Goal: Task Accomplishment & Management: Complete application form

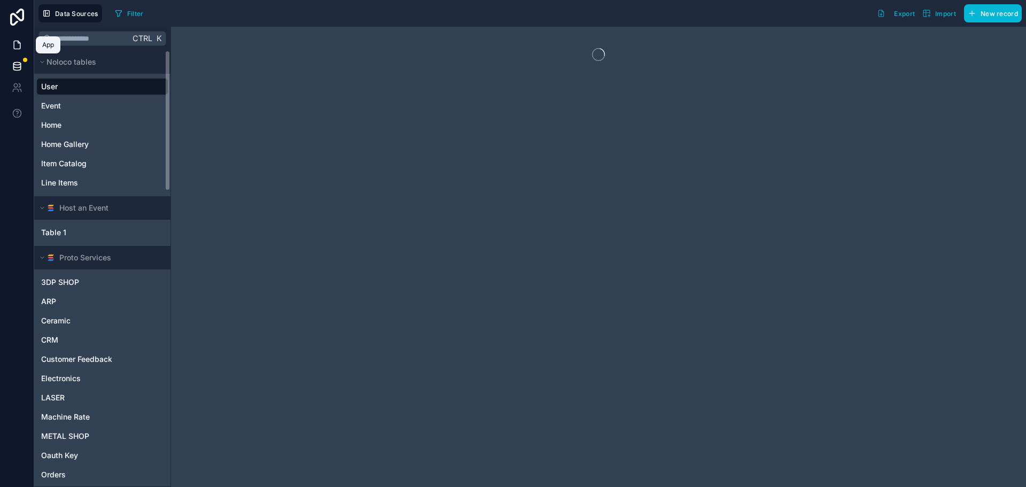
click at [17, 41] on icon at bounding box center [17, 45] width 6 height 8
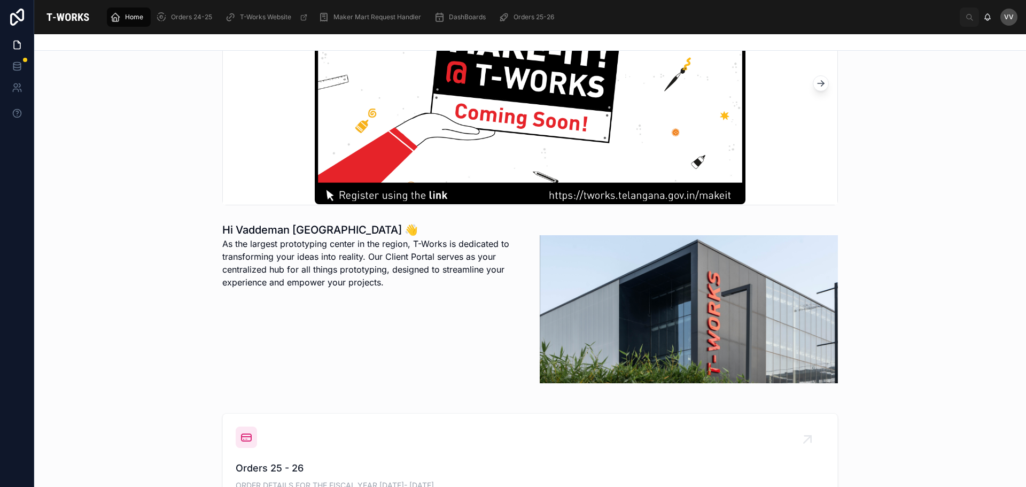
scroll to position [267, 0]
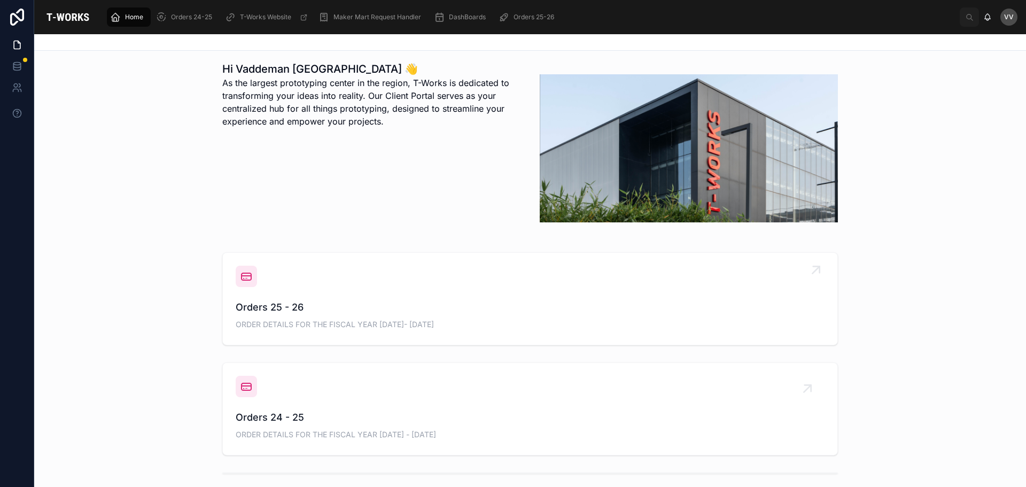
click at [267, 306] on span "Orders 25 - 26" at bounding box center [530, 307] width 589 height 15
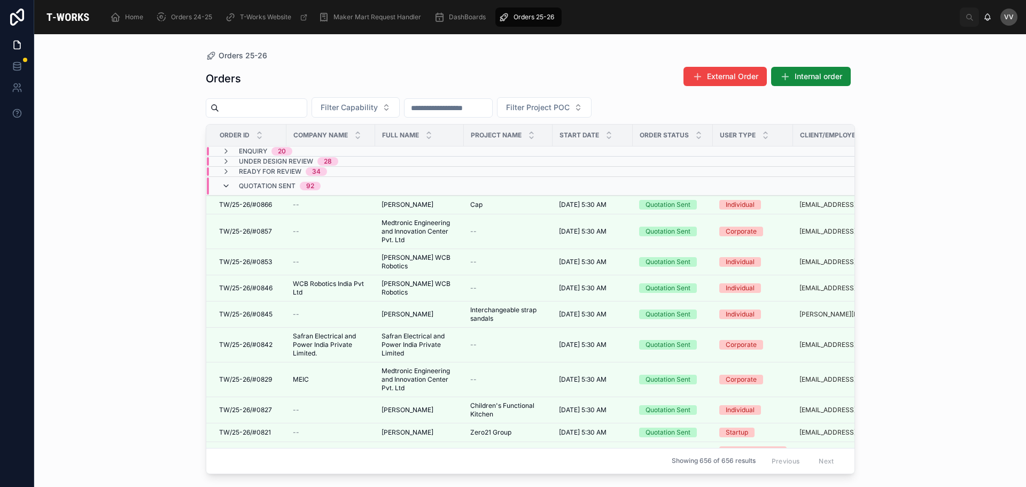
click at [226, 186] on icon at bounding box center [226, 186] width 9 height 9
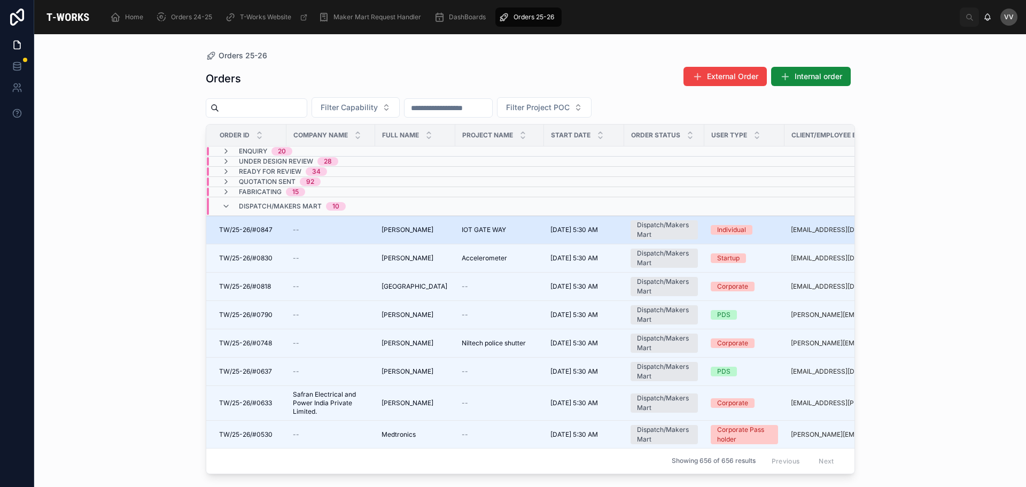
click at [418, 232] on span "sandeep kuncha" at bounding box center [407, 229] width 52 height 9
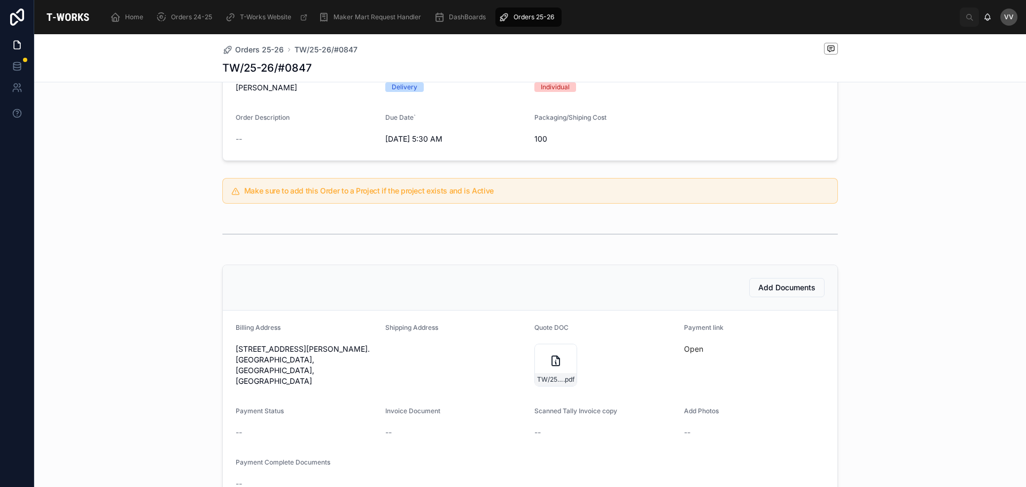
scroll to position [214, 0]
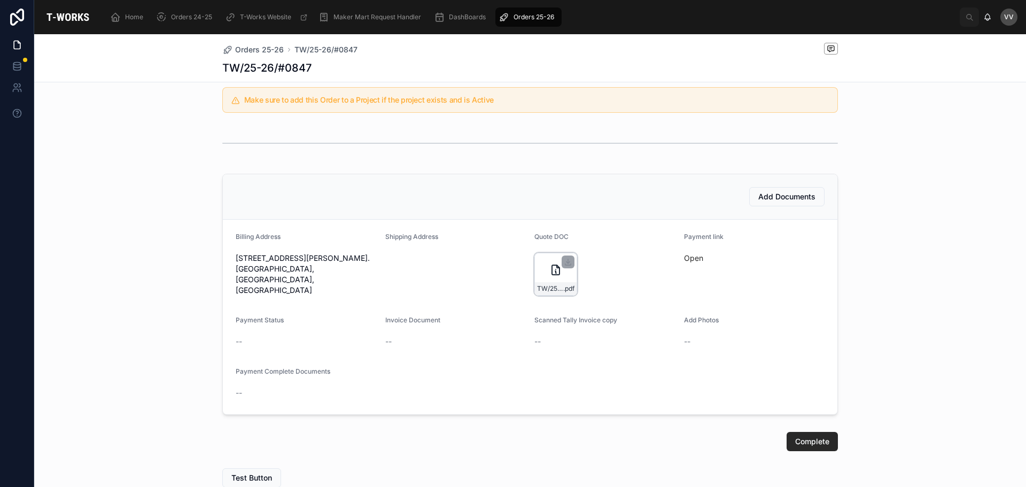
click at [549, 269] on icon at bounding box center [555, 269] width 13 height 13
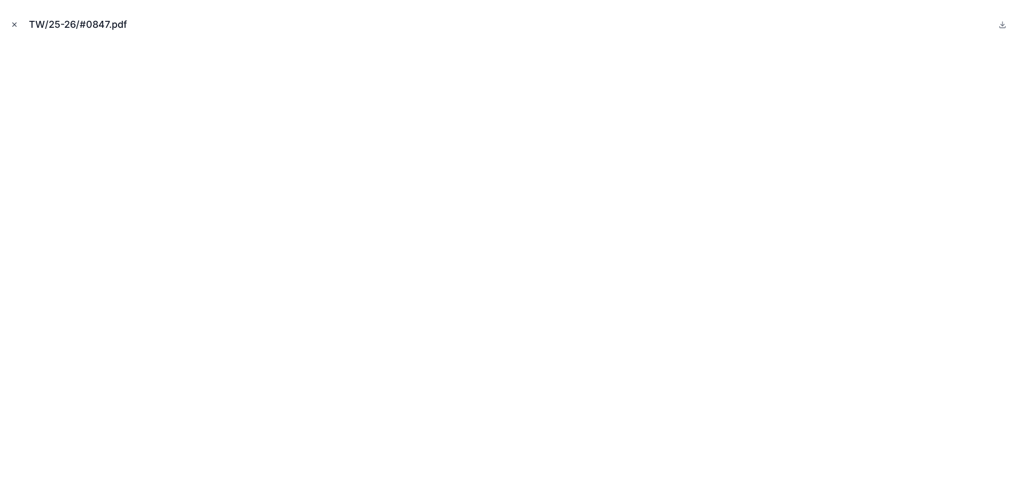
click at [14, 26] on icon "Close modal" at bounding box center [14, 24] width 7 height 7
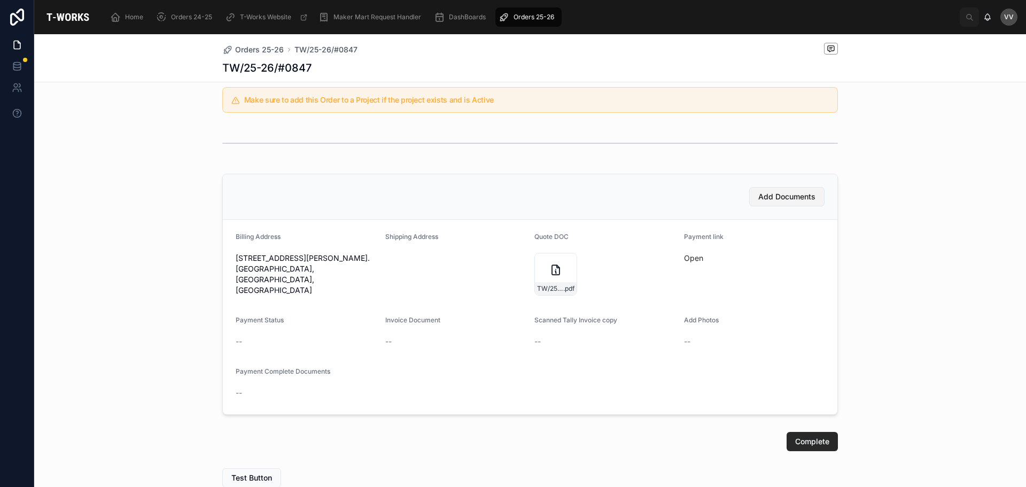
click at [775, 197] on span "Add Documents" at bounding box center [786, 196] width 57 height 11
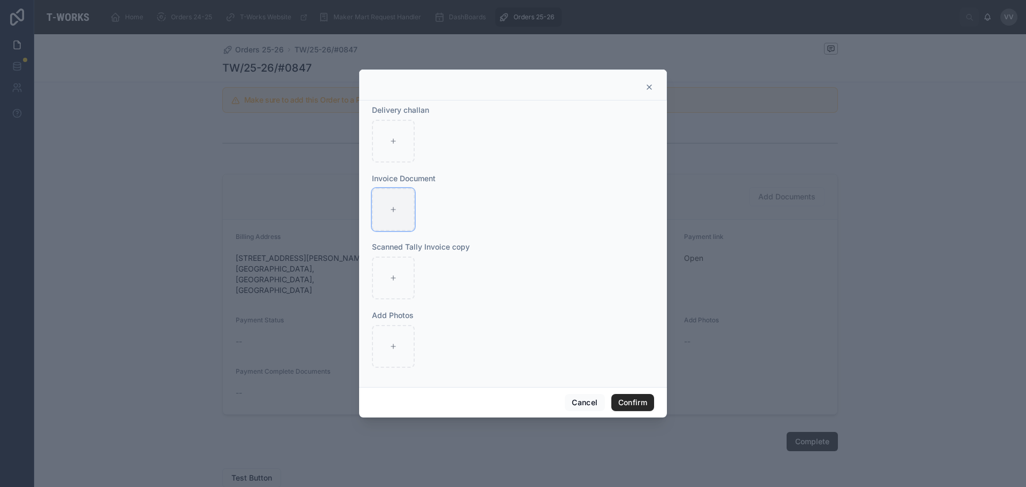
click at [390, 208] on icon at bounding box center [392, 209] width 7 height 7
type input "**********"
click at [394, 342] on div at bounding box center [393, 346] width 43 height 43
type input "**********"
click at [640, 401] on button "Confirm" at bounding box center [632, 402] width 43 height 17
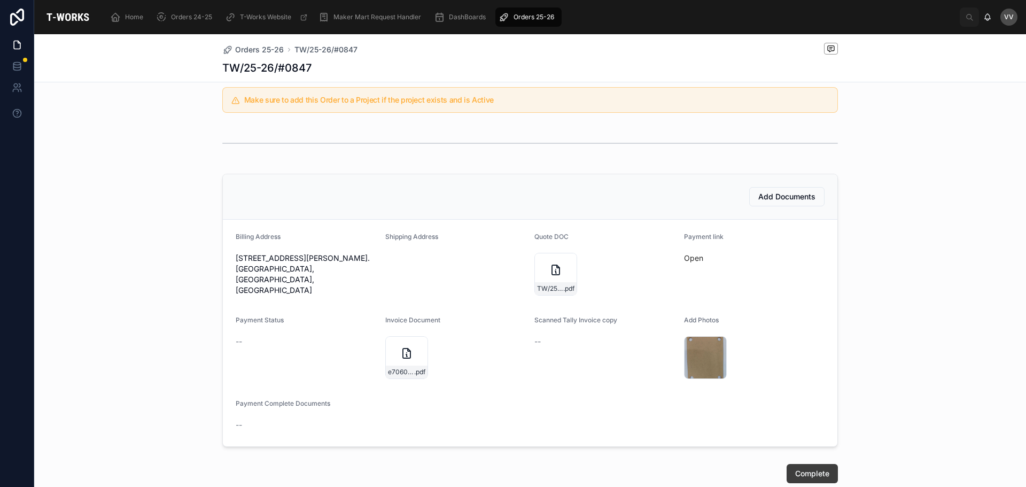
click at [807, 471] on span "Complete" at bounding box center [812, 473] width 34 height 11
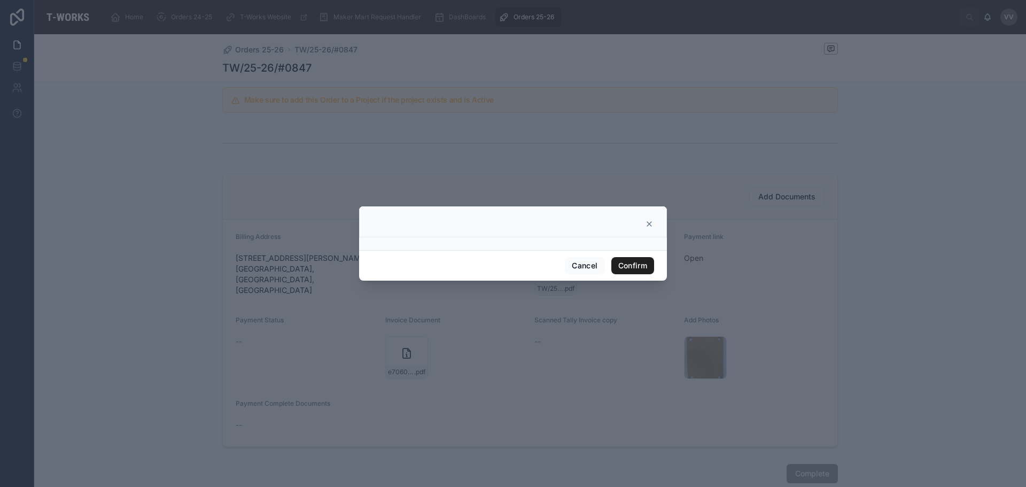
click at [640, 260] on button "Confirm" at bounding box center [632, 265] width 43 height 17
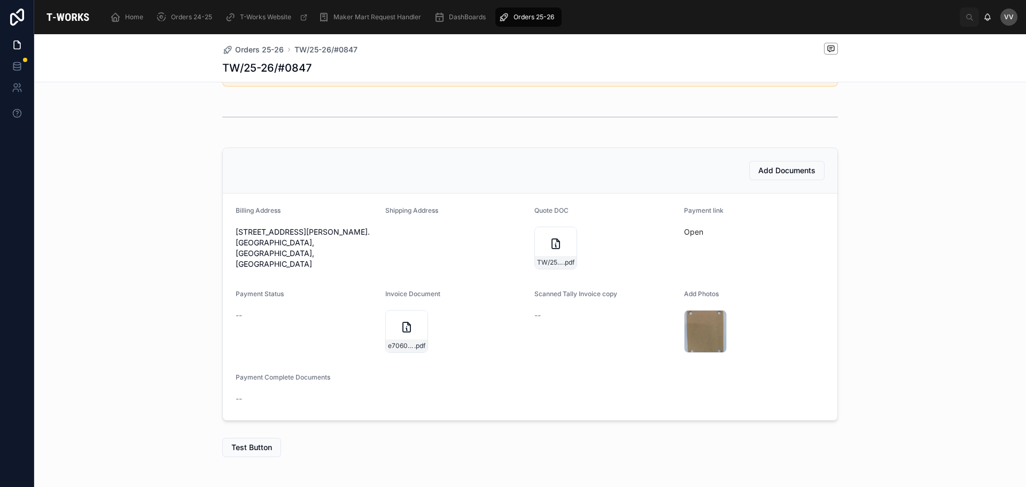
scroll to position [283, 0]
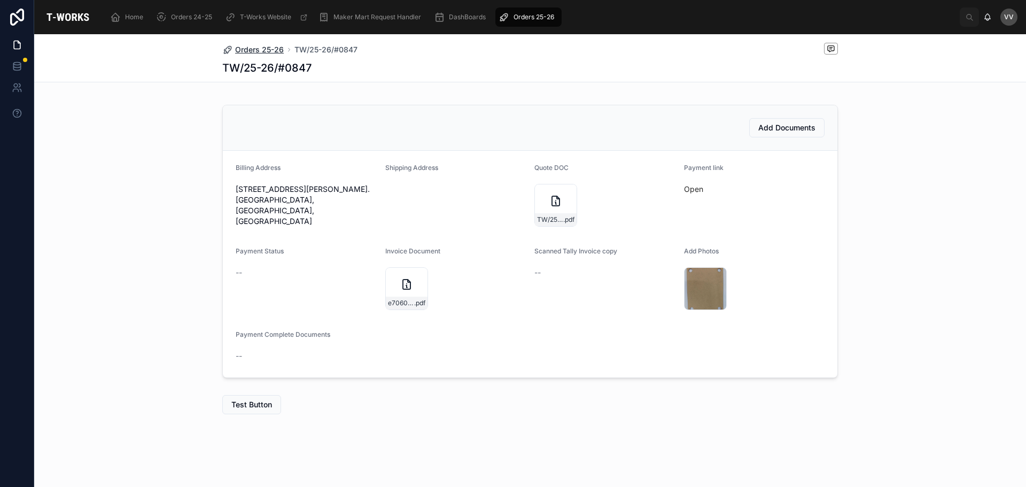
click at [259, 48] on span "Orders 25-26" at bounding box center [259, 49] width 49 height 11
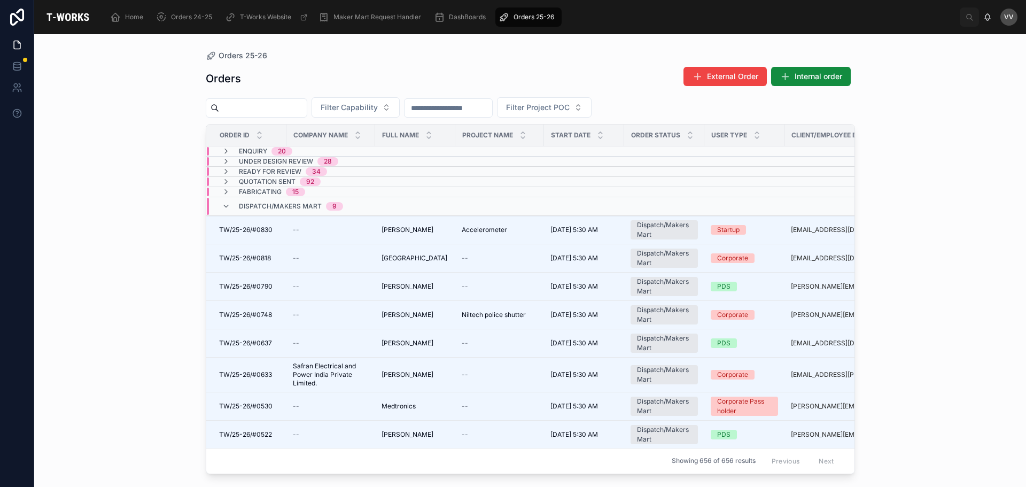
click at [178, 344] on div "Orders 25-26 Orders External Order Internal order Filter Capability Filter Proj…" at bounding box center [530, 260] width 992 height 453
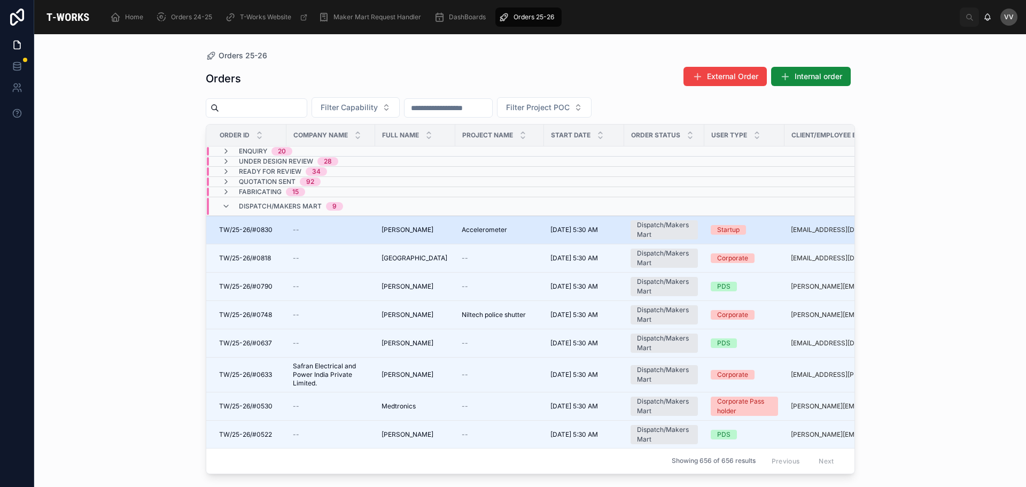
click at [417, 231] on span "Avinash Kondapally" at bounding box center [407, 229] width 52 height 9
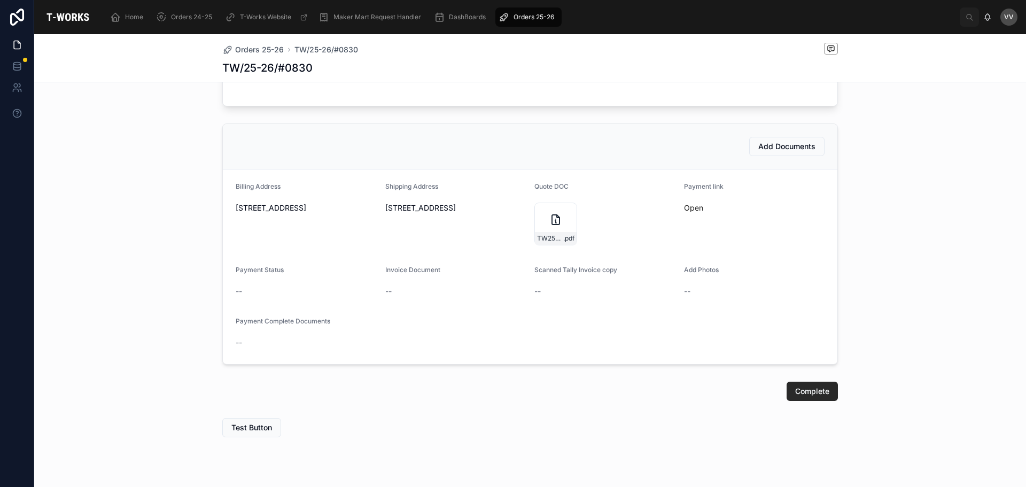
scroll to position [534, 0]
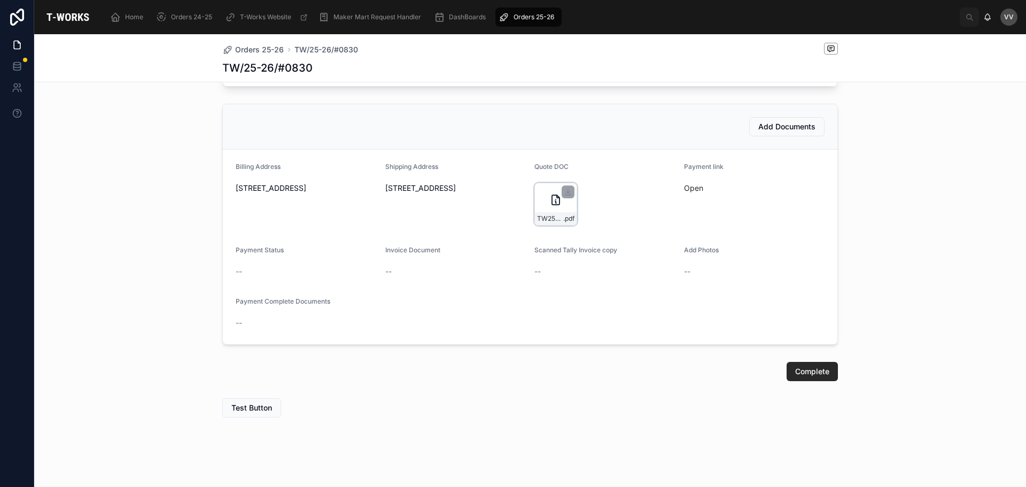
click at [542, 200] on div "TW25-26#0830 .pdf" at bounding box center [555, 204] width 43 height 43
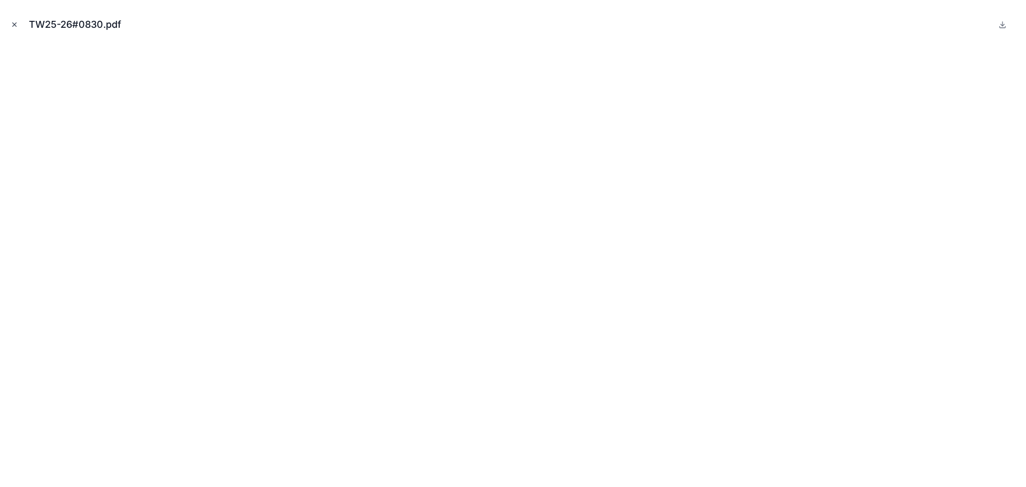
click at [17, 24] on icon "Close modal" at bounding box center [14, 24] width 7 height 7
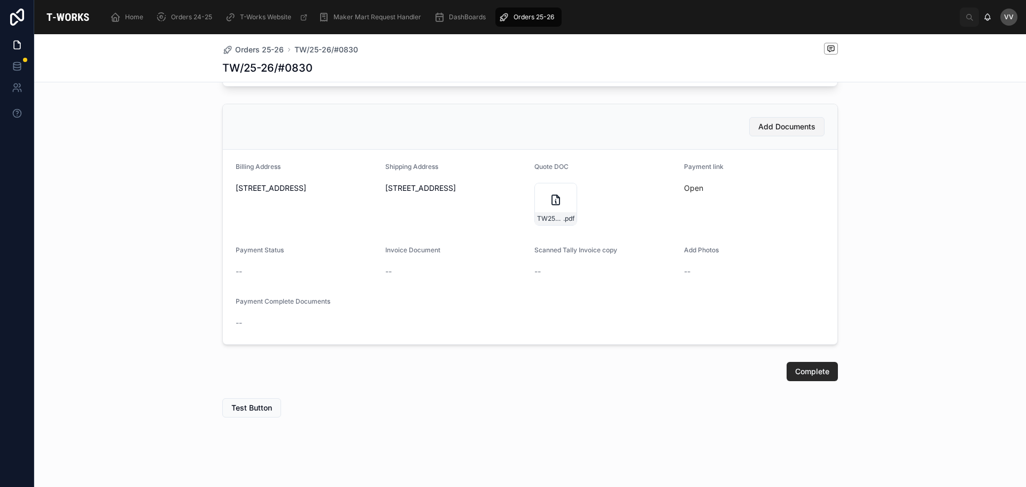
click at [797, 132] on span "Add Documents" at bounding box center [786, 126] width 57 height 11
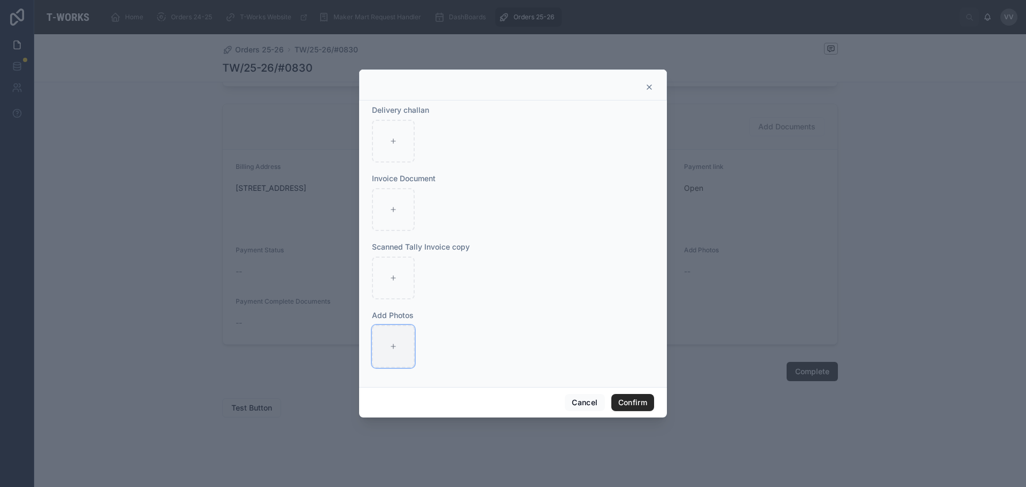
click at [391, 351] on div at bounding box center [393, 346] width 43 height 43
type input "**********"
click at [385, 205] on div at bounding box center [393, 209] width 43 height 43
type input "**********"
click at [639, 408] on button "Confirm" at bounding box center [632, 402] width 43 height 17
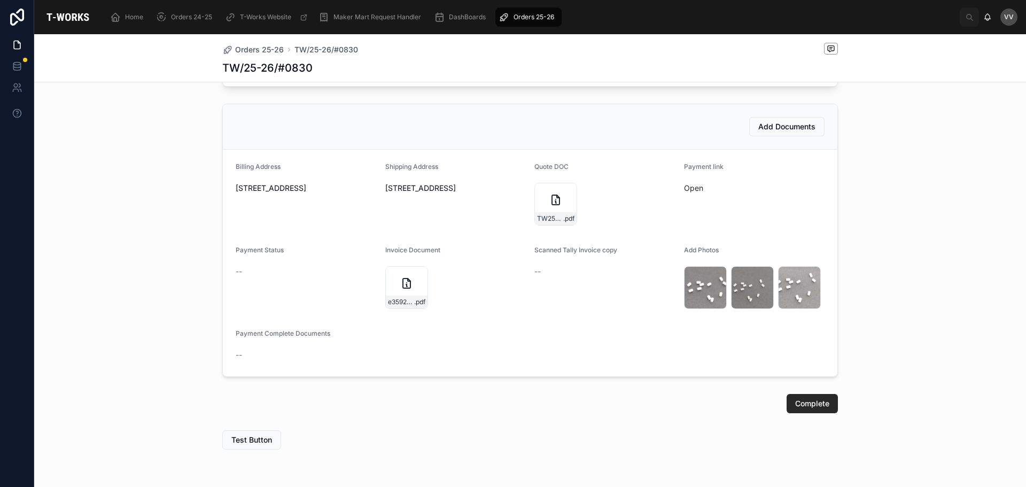
click at [67, 263] on div "Add Documents Billing Address Plotno. 383, Vivekanandanagar Colony, Kukatpally,…" at bounding box center [530, 240] width 992 height 282
click at [826, 407] on button "Complete" at bounding box center [811, 403] width 51 height 19
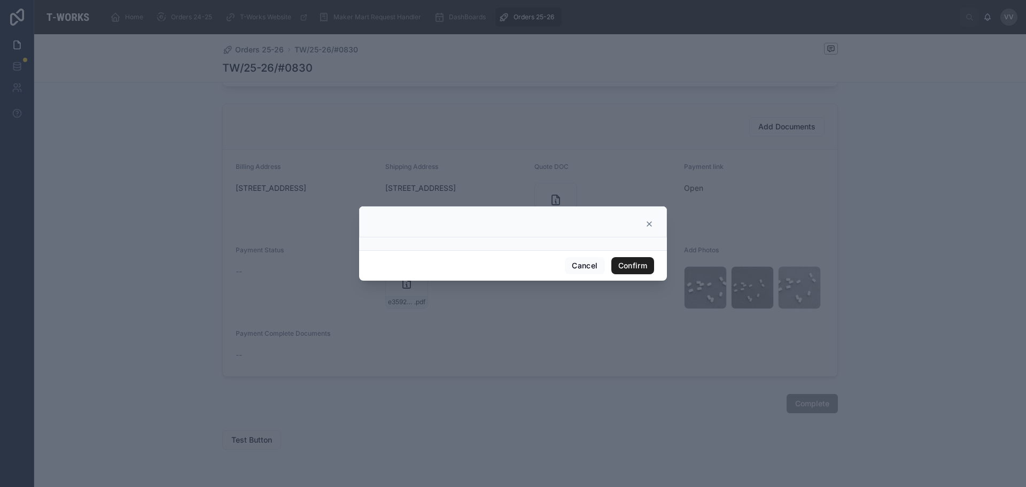
click at [648, 270] on button "Confirm" at bounding box center [632, 265] width 43 height 17
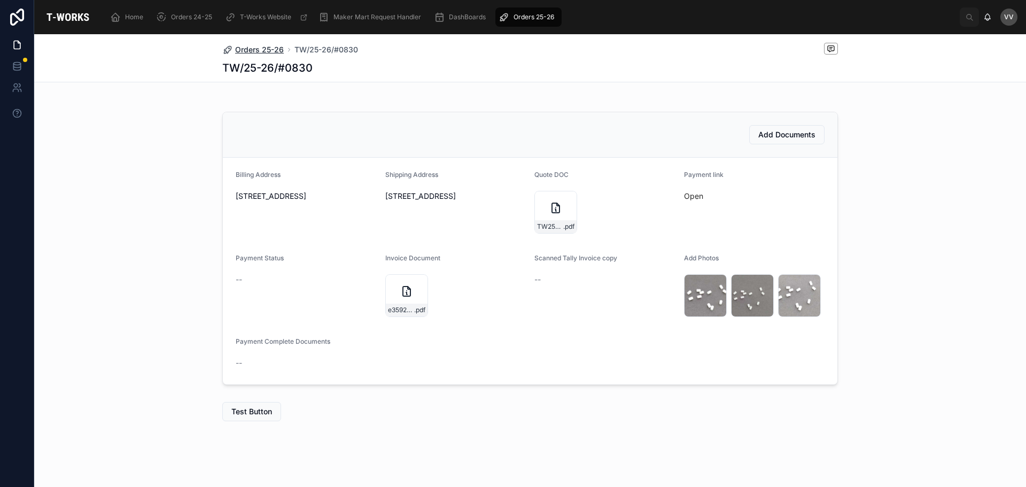
click at [266, 44] on span "Orders 25-26" at bounding box center [259, 49] width 49 height 11
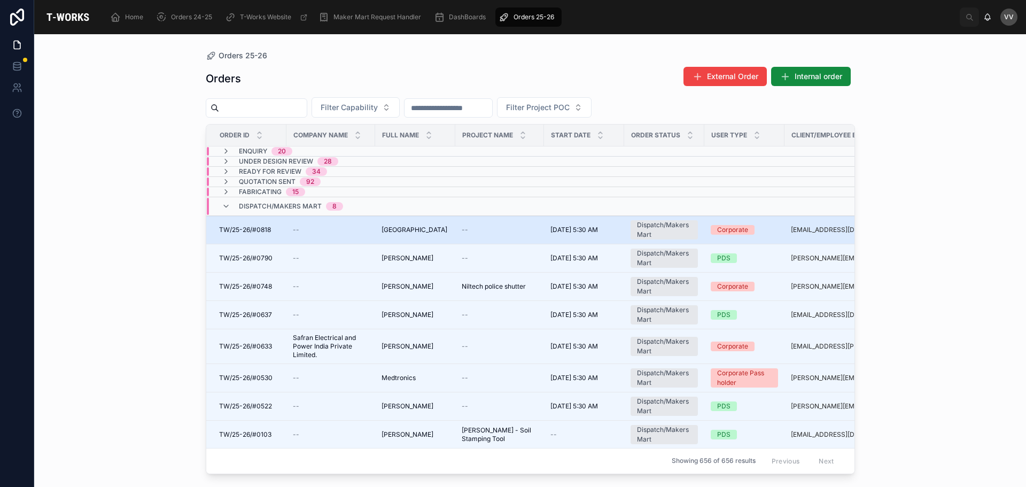
click at [285, 230] on td "TW/25-26/#0818 TW/25-26/#0818" at bounding box center [246, 230] width 80 height 28
click at [375, 225] on td "Hyderabad Eye Institute Hyderabad Eye Institute" at bounding box center [415, 230] width 80 height 28
click at [381, 228] on span "Hyderabad Eye Institute" at bounding box center [414, 229] width 66 height 9
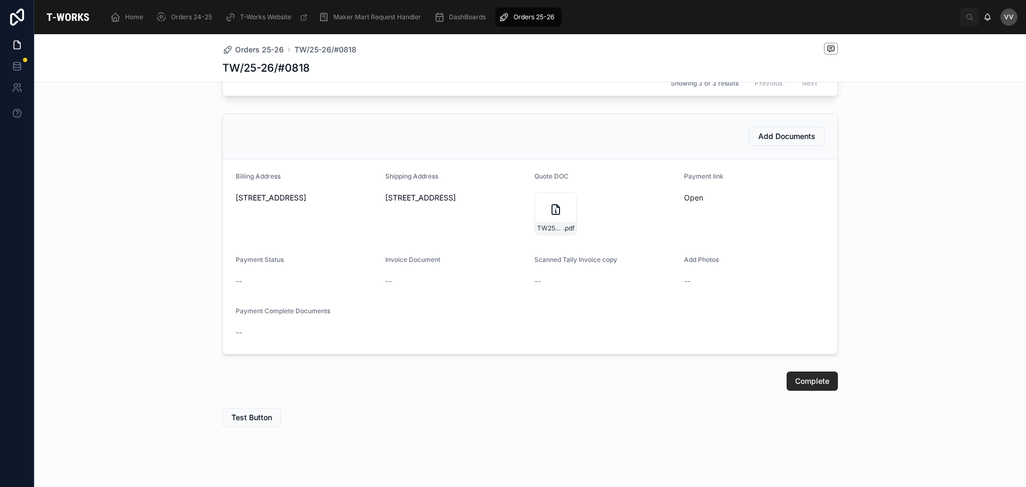
scroll to position [427, 0]
click at [786, 141] on span "Add Documents" at bounding box center [786, 135] width 57 height 11
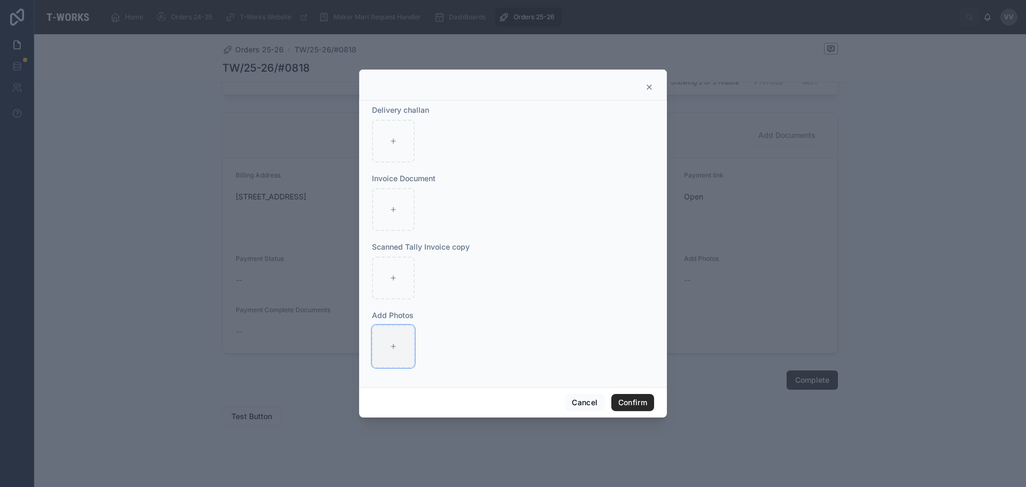
click at [399, 346] on div at bounding box center [393, 346] width 43 height 43
click at [410, 208] on div at bounding box center [393, 209] width 43 height 43
type input "**********"
click at [383, 346] on div at bounding box center [393, 346] width 43 height 43
type input "**********"
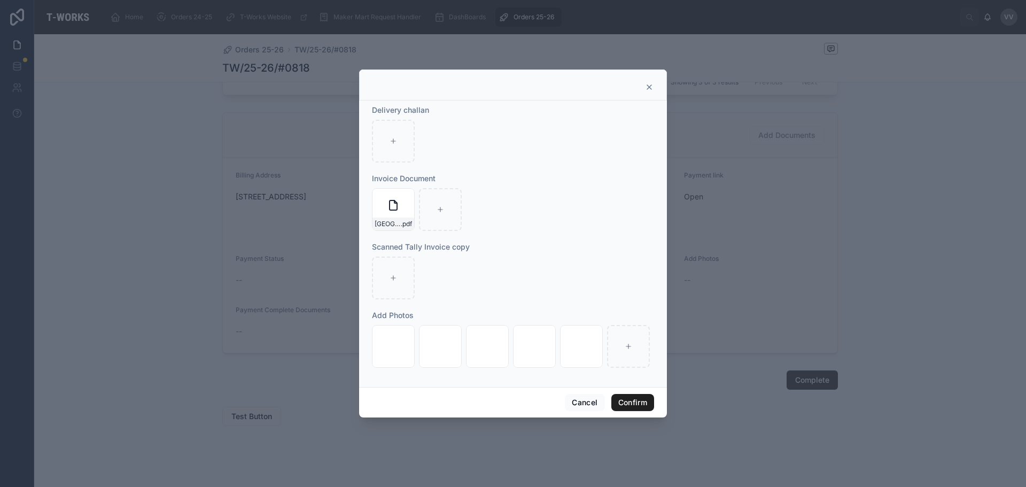
click at [637, 400] on button "Confirm" at bounding box center [632, 402] width 43 height 17
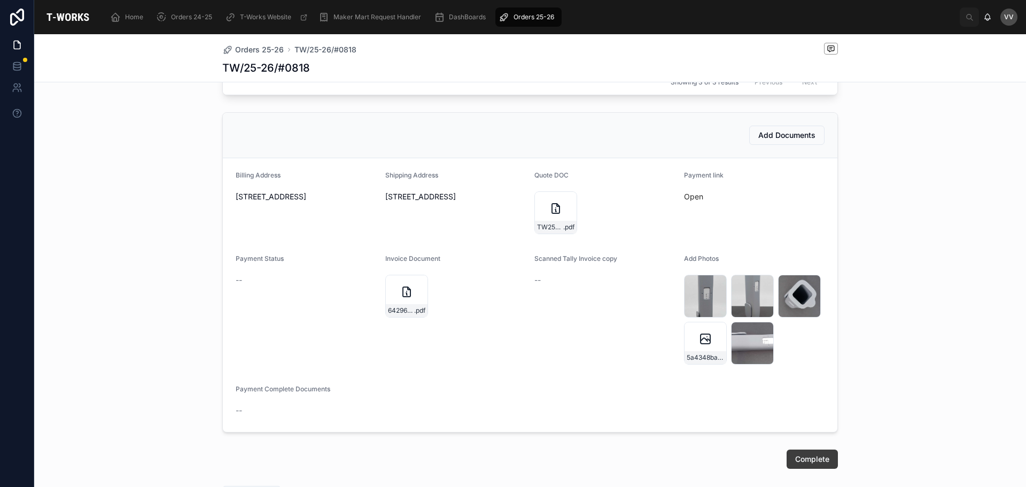
click at [812, 464] on span "Complete" at bounding box center [812, 459] width 34 height 11
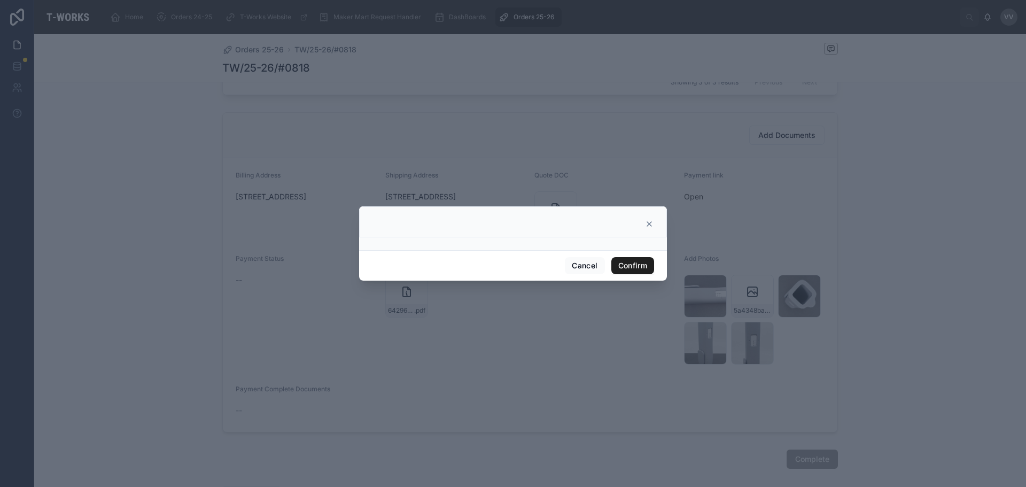
click at [623, 266] on button "Confirm" at bounding box center [632, 265] width 43 height 17
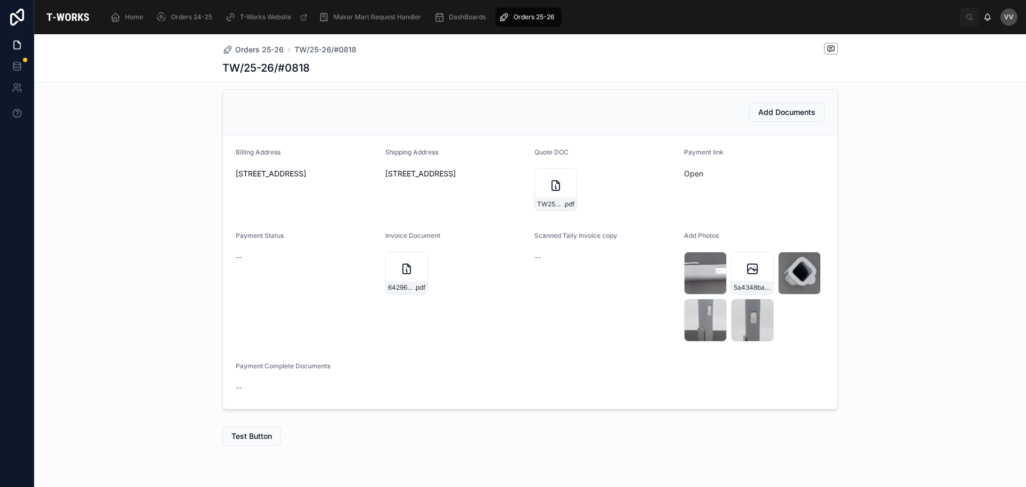
scroll to position [330, 0]
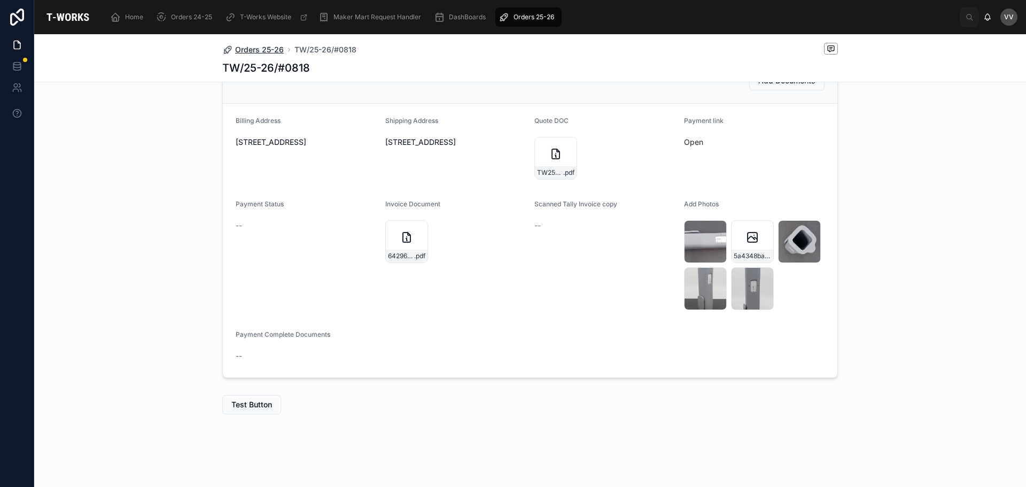
click at [269, 47] on span "Orders 25-26" at bounding box center [259, 49] width 49 height 11
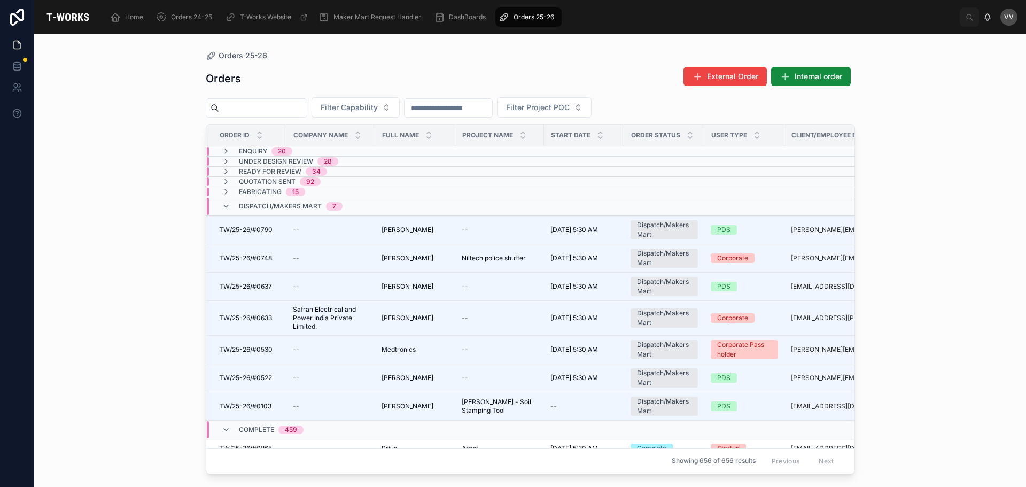
click at [17, 382] on div at bounding box center [17, 243] width 34 height 487
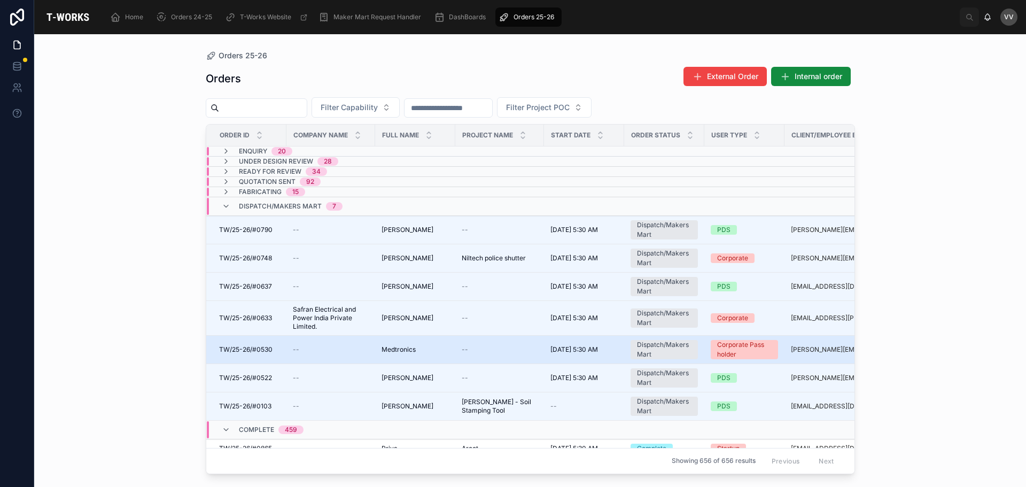
click at [412, 353] on span "Medtronics" at bounding box center [398, 349] width 34 height 9
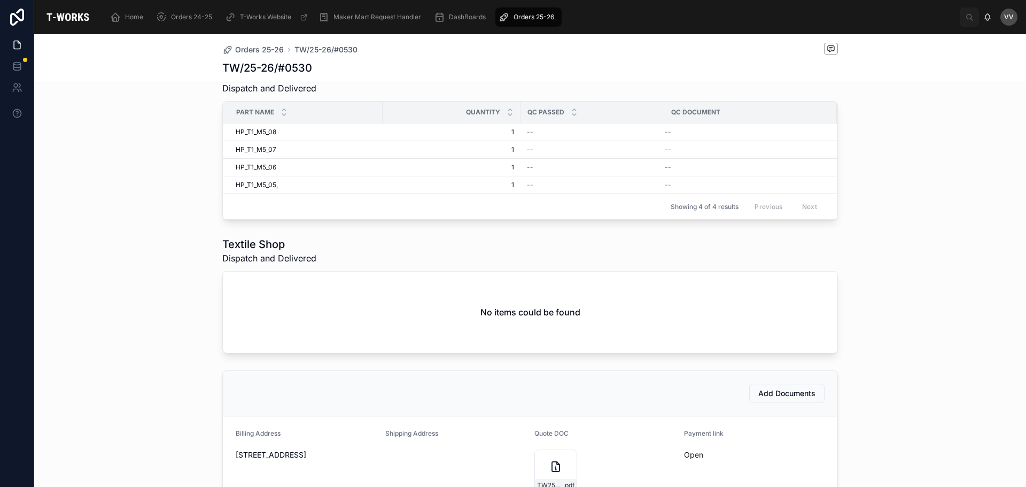
scroll to position [534, 0]
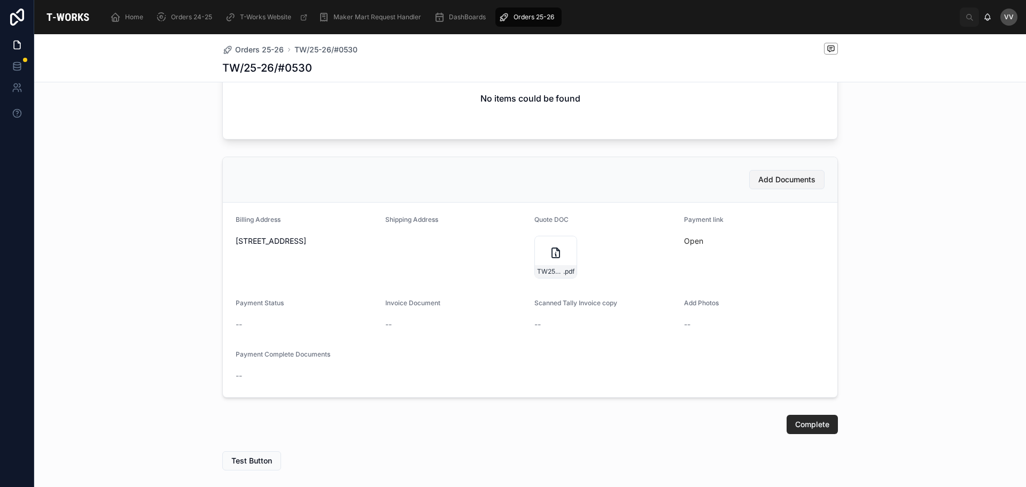
click at [777, 184] on span "Add Documents" at bounding box center [786, 179] width 57 height 11
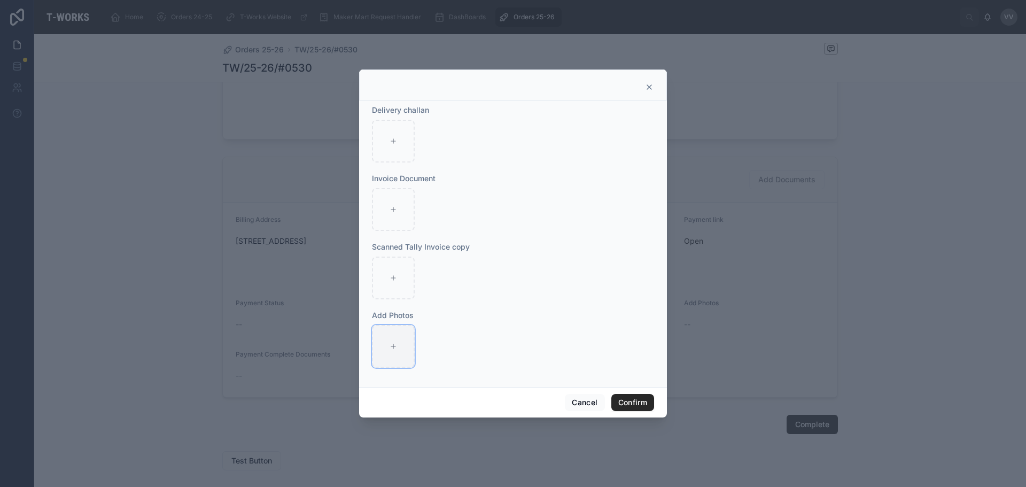
click at [378, 356] on div at bounding box center [393, 346] width 43 height 43
type input "**********"
click at [387, 218] on div at bounding box center [393, 209] width 43 height 43
click at [191, 327] on div at bounding box center [513, 243] width 1026 height 487
click at [402, 208] on div at bounding box center [393, 209] width 43 height 43
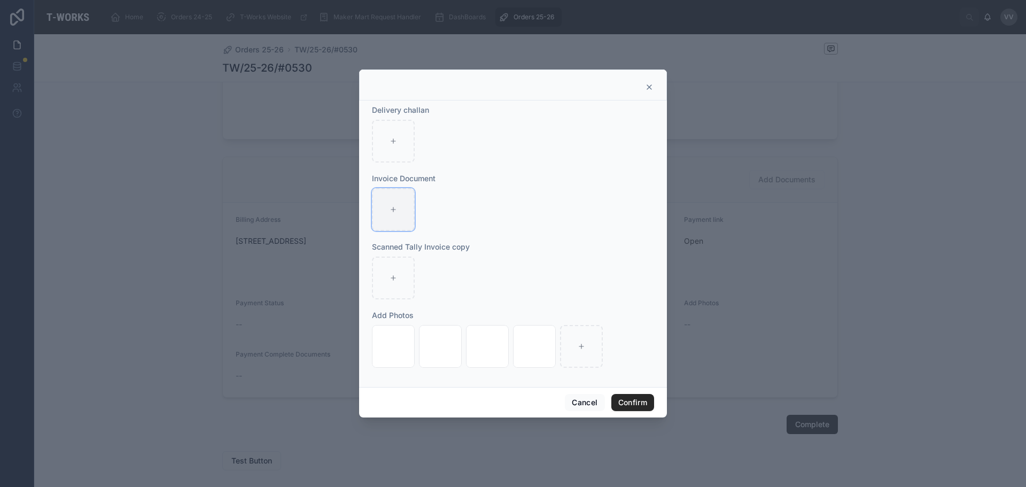
type input "**********"
click at [647, 403] on button "Confirm" at bounding box center [632, 402] width 43 height 17
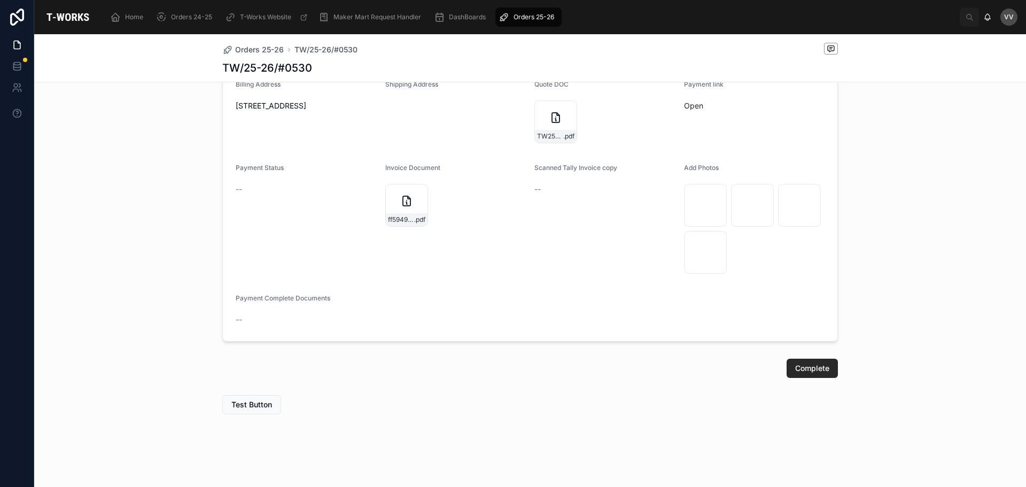
scroll to position [677, 0]
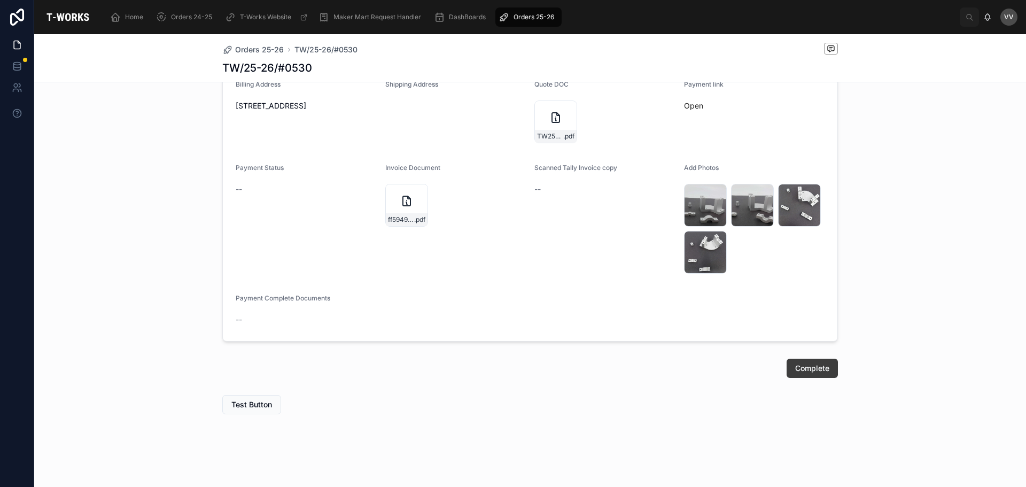
click at [795, 368] on span "Complete" at bounding box center [812, 368] width 34 height 11
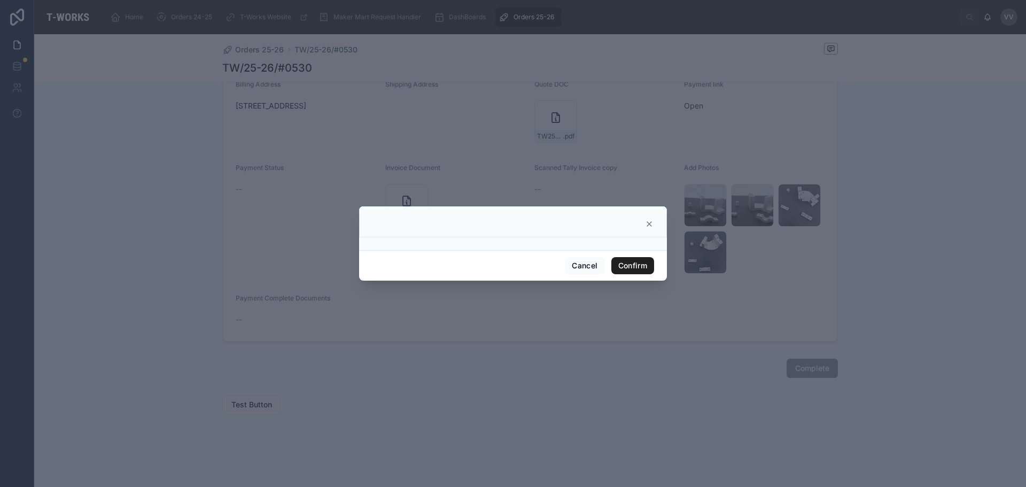
click at [638, 267] on button "Confirm" at bounding box center [632, 265] width 43 height 17
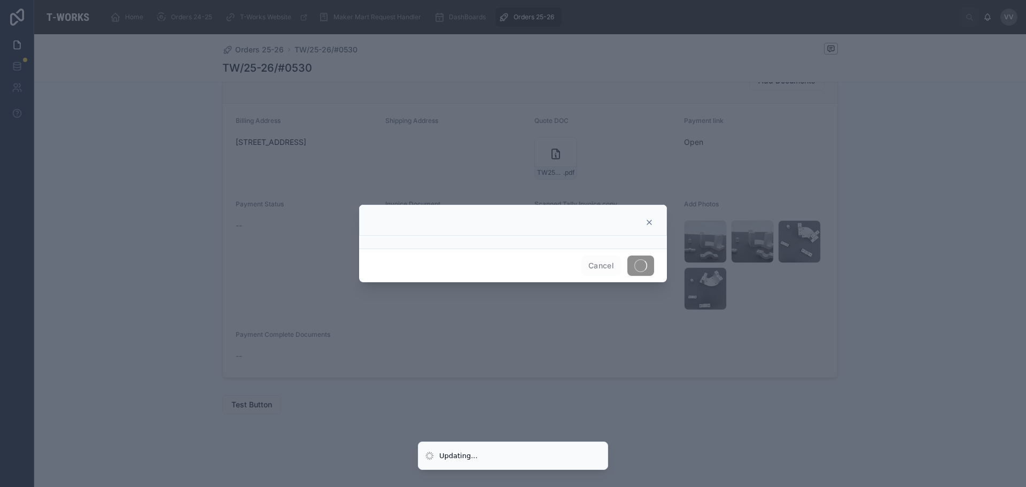
scroll to position [330, 0]
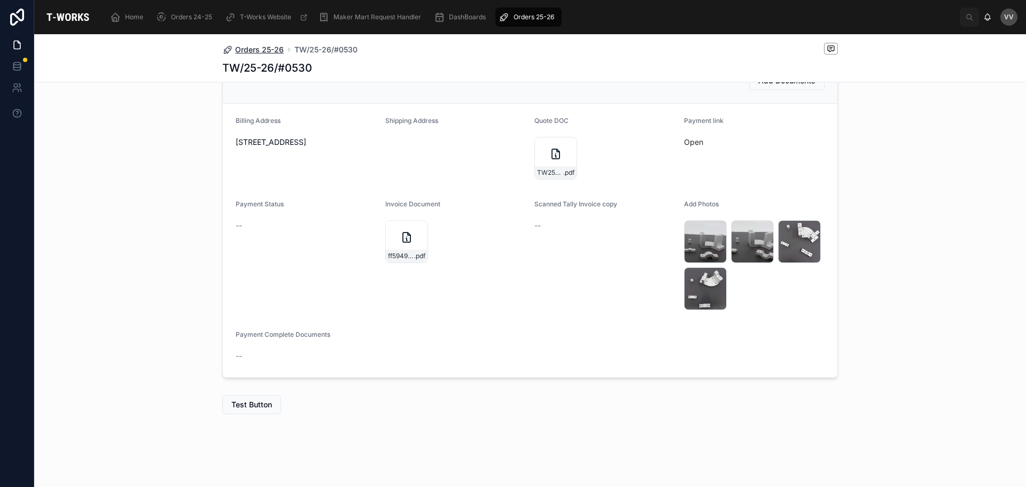
click at [263, 53] on span "Orders 25-26" at bounding box center [259, 49] width 49 height 11
